Goal: Find specific page/section: Find specific page/section

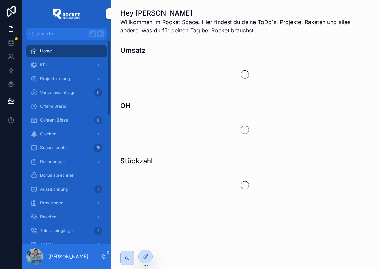
click at [50, 78] on span "Projektplanung" at bounding box center [55, 79] width 30 height 6
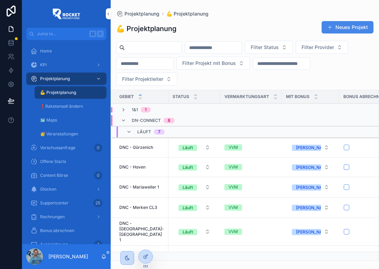
click at [148, 146] on span "DNC - Gürzenich" at bounding box center [136, 148] width 34 height 6
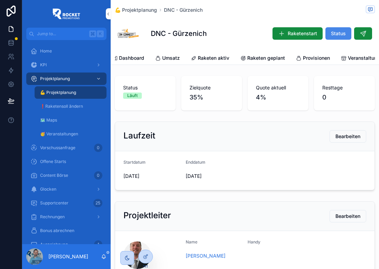
scroll to position [0, 38]
